Goal: Information Seeking & Learning: Find specific fact

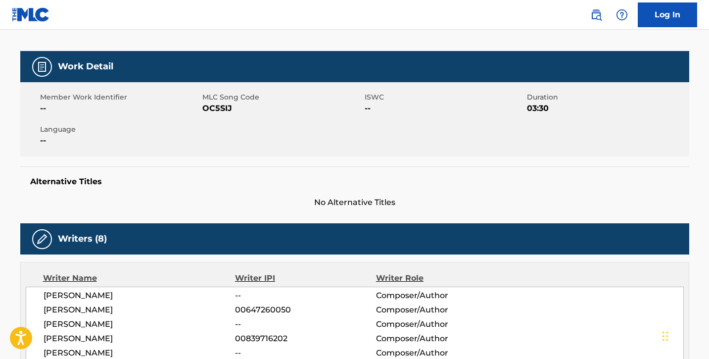
scroll to position [125, 0]
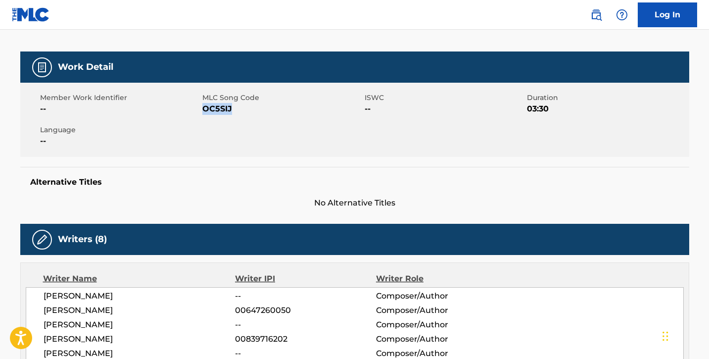
drag, startPoint x: 203, startPoint y: 108, endPoint x: 251, endPoint y: 108, distance: 48.5
click at [251, 108] on span "OC5SIJ" at bounding box center [282, 109] width 160 height 12
copy span "OC5SIJ"
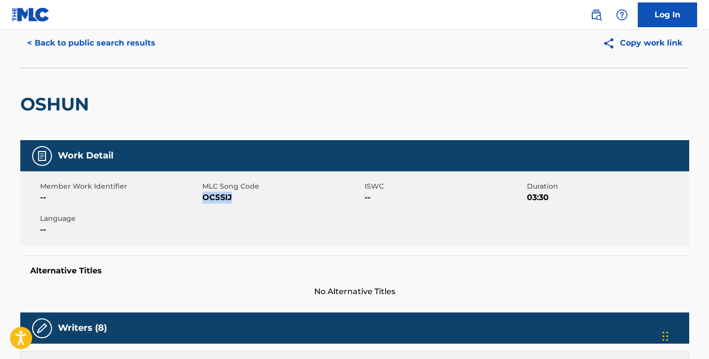
scroll to position [0, 0]
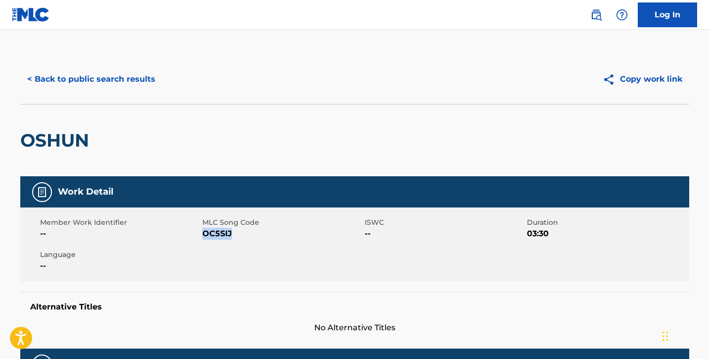
click at [77, 82] on button "< Back to public search results" at bounding box center [91, 79] width 142 height 25
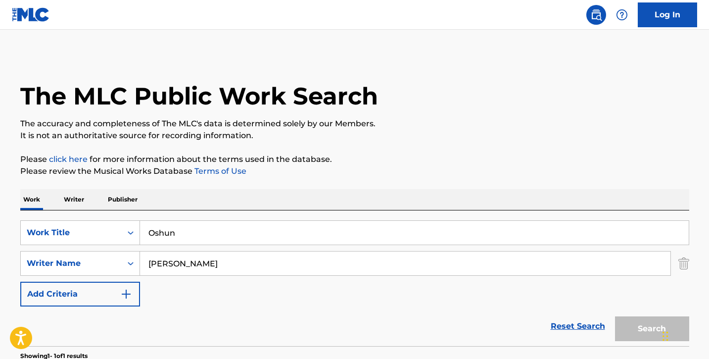
scroll to position [71, 0]
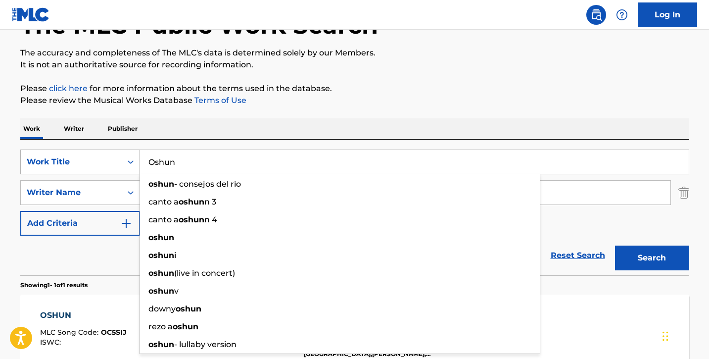
drag, startPoint x: 212, startPoint y: 166, endPoint x: 138, endPoint y: 155, distance: 75.1
click at [138, 155] on div "SearchWithCriteriaf502237e-941c-4f26-8f88-78276a4ea000 Work Title Oshun oshun -…" at bounding box center [354, 161] width 669 height 25
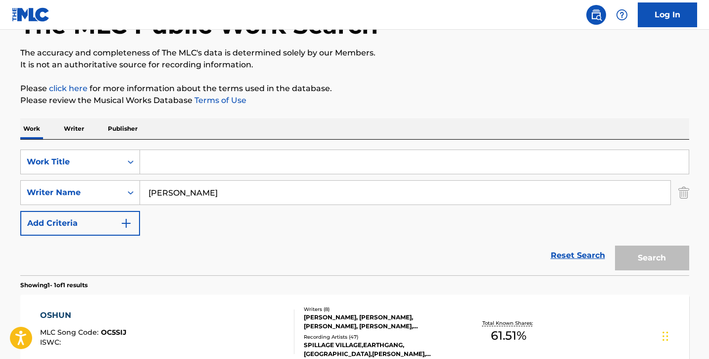
paste input "Off Da Zoinkys"
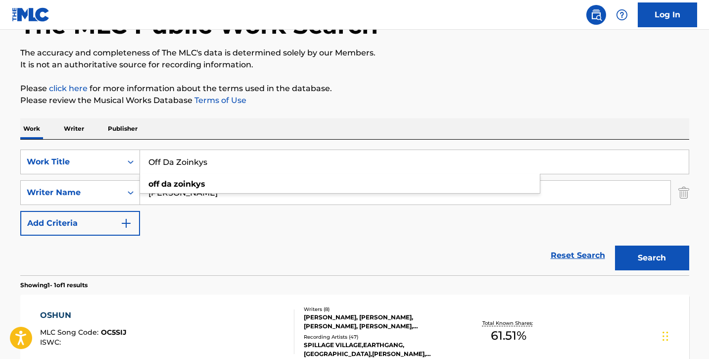
type input "Off Da Zoinkys"
click at [675, 262] on button "Search" at bounding box center [652, 257] width 74 height 25
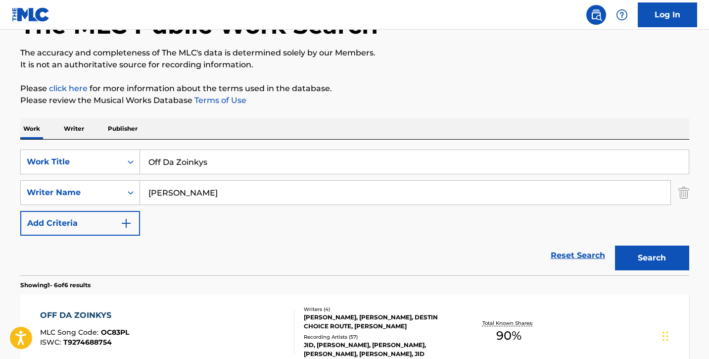
click at [263, 321] on div "OFF DA ZOINKYS MLC Song Code : OC83PL ISWC : T9274688754" at bounding box center [167, 331] width 254 height 45
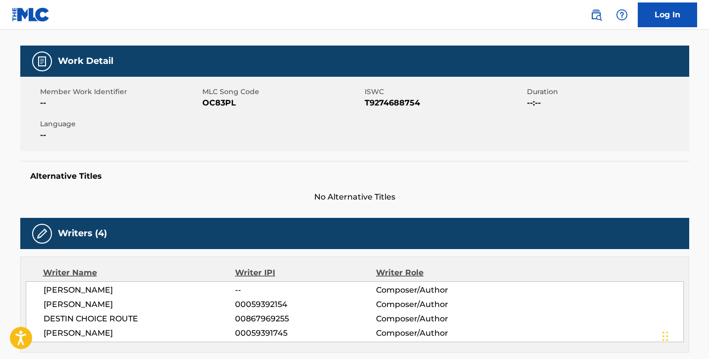
scroll to position [129, 0]
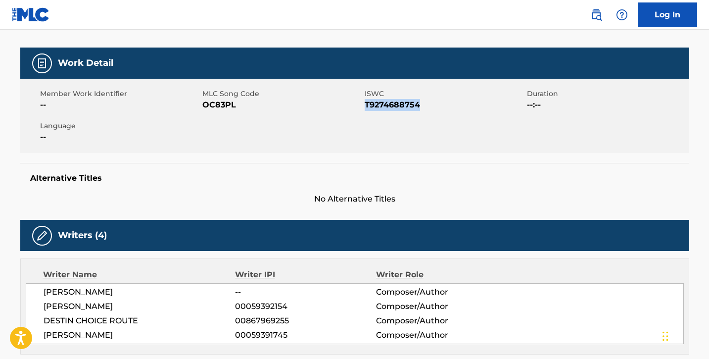
drag, startPoint x: 364, startPoint y: 105, endPoint x: 427, endPoint y: 106, distance: 62.4
click at [427, 106] on span "T9274688754" at bounding box center [445, 105] width 160 height 12
copy span "T9274688754"
click at [236, 144] on div "Member Work Identifier -- MLC Song Code OC83PL ISWC T9274688754 Duration --:-- …" at bounding box center [354, 116] width 669 height 74
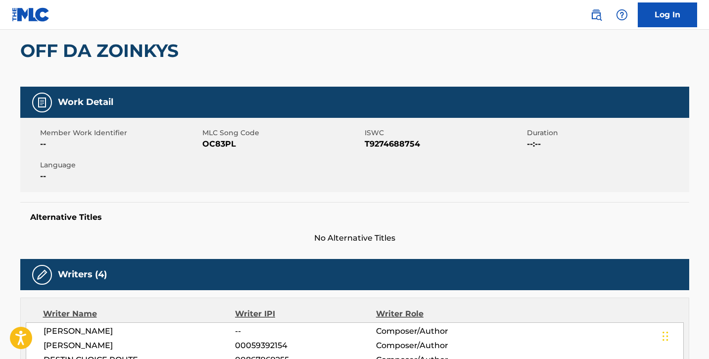
scroll to position [92, 0]
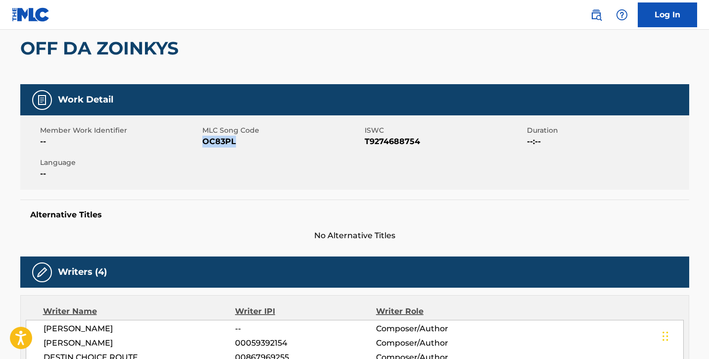
drag, startPoint x: 203, startPoint y: 141, endPoint x: 229, endPoint y: 141, distance: 25.7
click at [230, 141] on span "OC83PL" at bounding box center [282, 142] width 160 height 12
drag, startPoint x: 242, startPoint y: 143, endPoint x: 203, endPoint y: 143, distance: 39.6
click at [203, 143] on span "OC83PL" at bounding box center [282, 142] width 160 height 12
copy span "OC83PL"
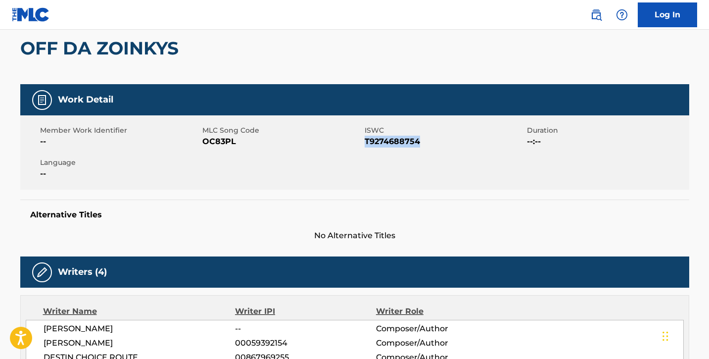
drag, startPoint x: 365, startPoint y: 142, endPoint x: 430, endPoint y: 144, distance: 64.9
click at [430, 144] on span "T9274688754" at bounding box center [445, 142] width 160 height 12
copy span "T9274688754"
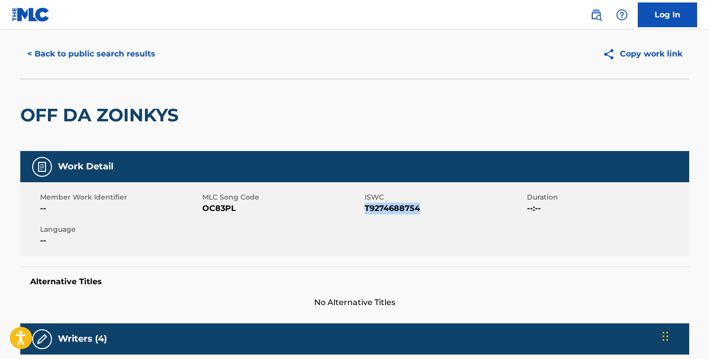
scroll to position [0, 0]
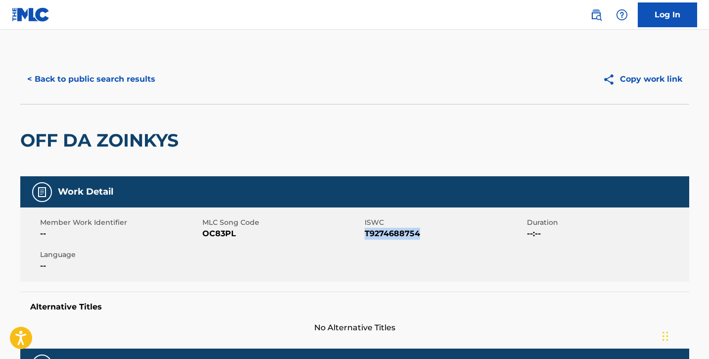
click at [57, 76] on button "< Back to public search results" at bounding box center [91, 79] width 142 height 25
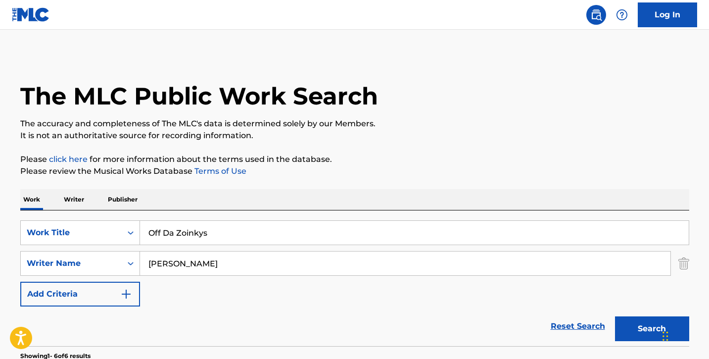
scroll to position [71, 0]
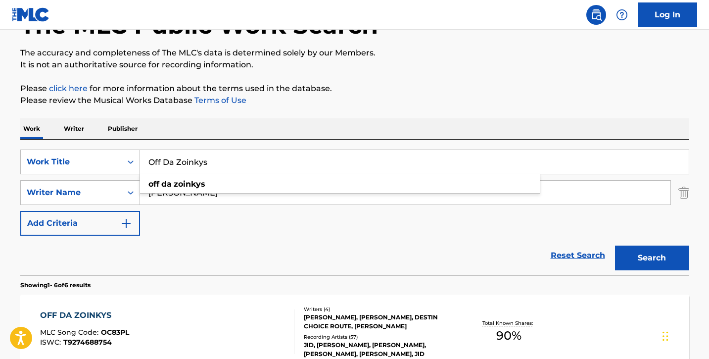
drag, startPoint x: 218, startPoint y: 165, endPoint x: 141, endPoint y: 166, distance: 77.2
click at [142, 166] on input "Off Da Zoinkys" at bounding box center [414, 162] width 549 height 24
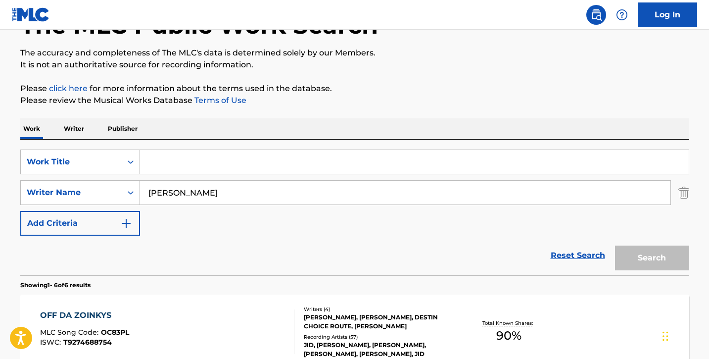
paste input "No One Like Me"
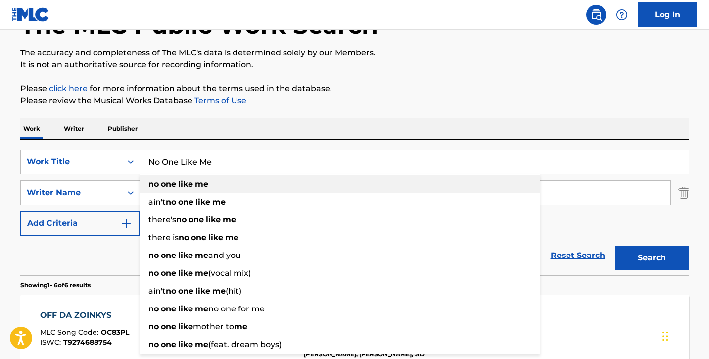
click at [242, 187] on div "no one like me" at bounding box center [340, 184] width 400 height 18
type input "no one like me"
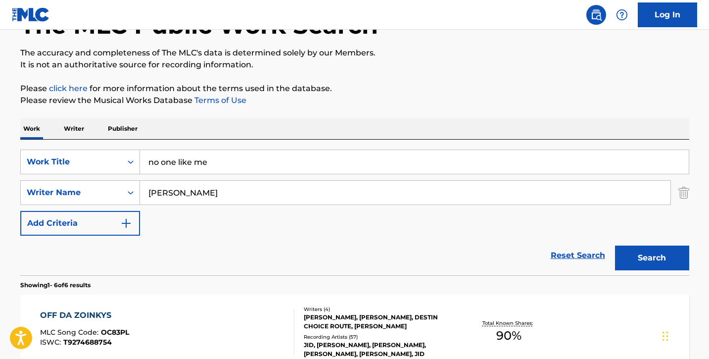
click at [658, 253] on button "Search" at bounding box center [652, 257] width 74 height 25
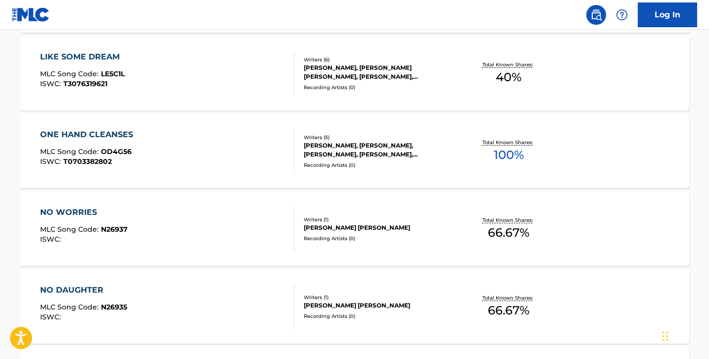
scroll to position [456, 0]
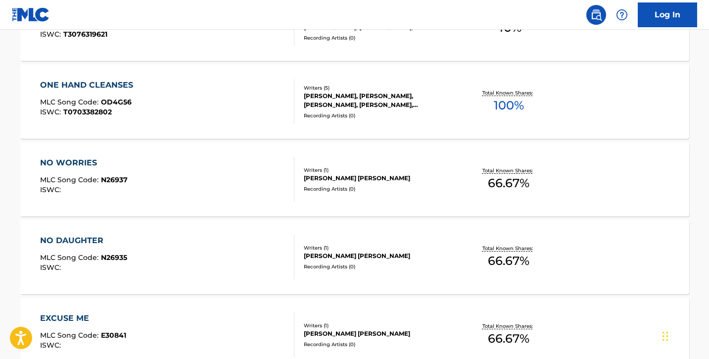
click at [285, 160] on div "NO WORRIES MLC Song Code : N26937 ISWC :" at bounding box center [167, 179] width 254 height 45
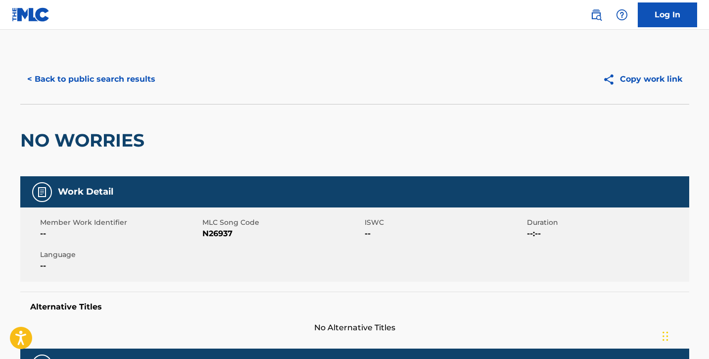
click at [285, 160] on div "NO WORRIES" at bounding box center [354, 140] width 669 height 72
